Goal: Navigation & Orientation: Find specific page/section

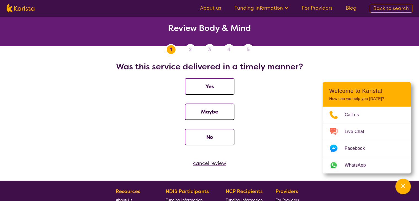
click at [323, 8] on link "For Providers" at bounding box center [317, 8] width 31 height 7
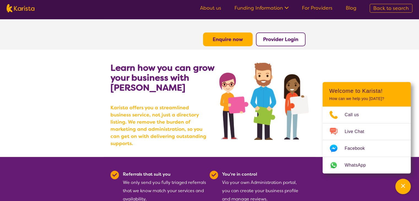
click at [208, 4] on ul "About us Funding Information NDIS - National Disability Insurance Scheme HCP - …" at bounding box center [279, 8] width 170 height 9
click at [208, 5] on link "About us" at bounding box center [210, 8] width 21 height 7
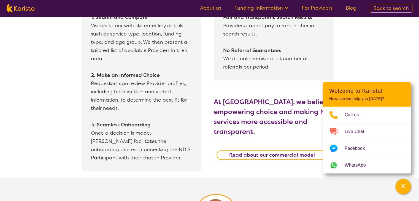
scroll to position [517, 0]
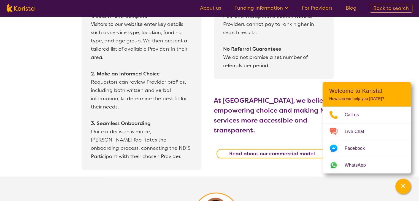
click at [322, 7] on link "For Providers" at bounding box center [317, 8] width 31 height 7
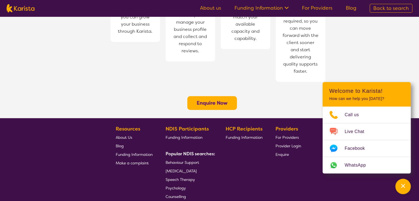
scroll to position [443, 0]
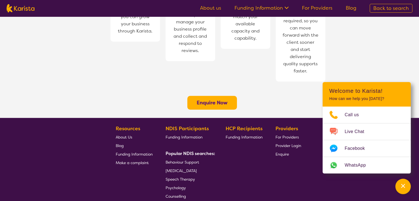
drag, startPoint x: 395, startPoint y: 68, endPoint x: 131, endPoint y: 41, distance: 265.0
drag, startPoint x: 131, startPoint y: 41, endPoint x: 106, endPoint y: 25, distance: 30.1
click at [106, 25] on section "1 Complete the enquiry form One of our team members will be in contact with you…" at bounding box center [210, 0] width 212 height 164
